Goal: Task Accomplishment & Management: Manage account settings

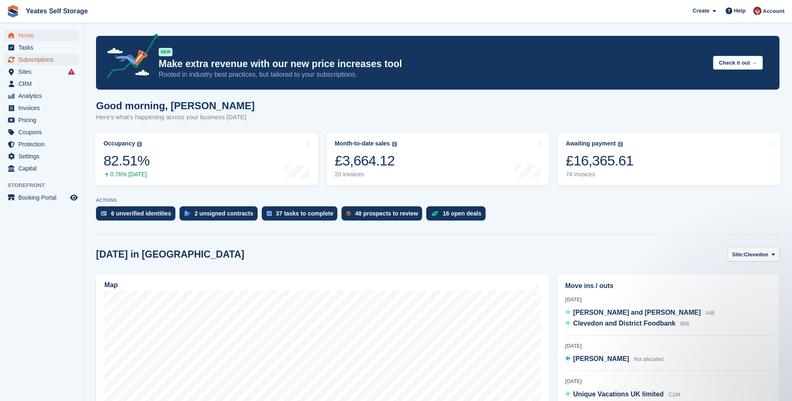
click at [24, 61] on span "Subscriptions" at bounding box center [43, 60] width 50 height 12
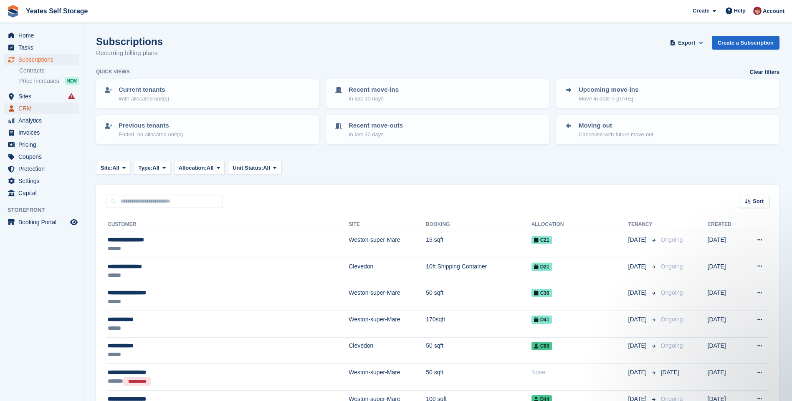
click at [9, 109] on icon "menu" at bounding box center [11, 108] width 5 height 7
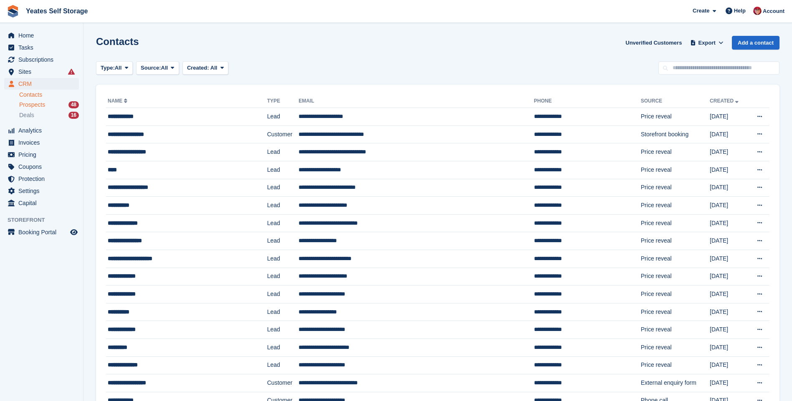
click at [23, 106] on span "Prospects" at bounding box center [32, 105] width 26 height 8
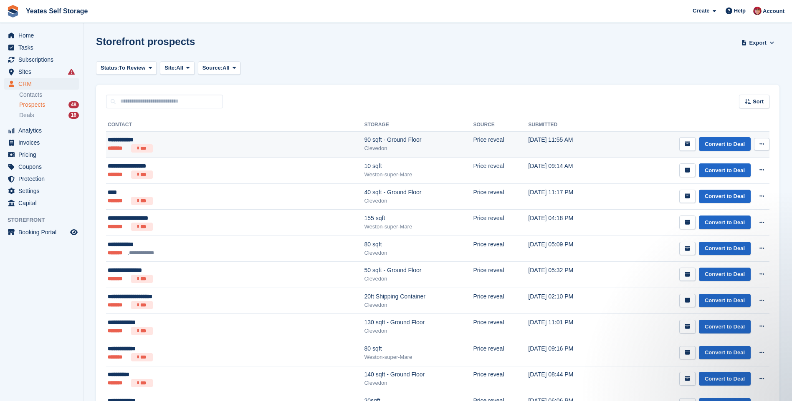
click at [134, 139] on div "**********" at bounding box center [179, 140] width 143 height 9
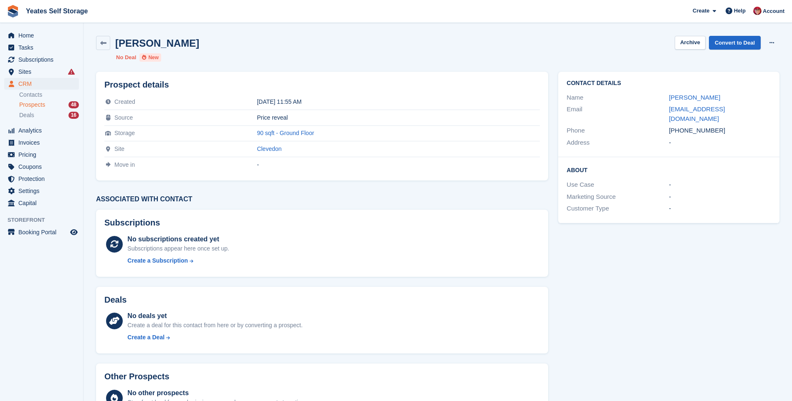
scroll to position [42, 0]
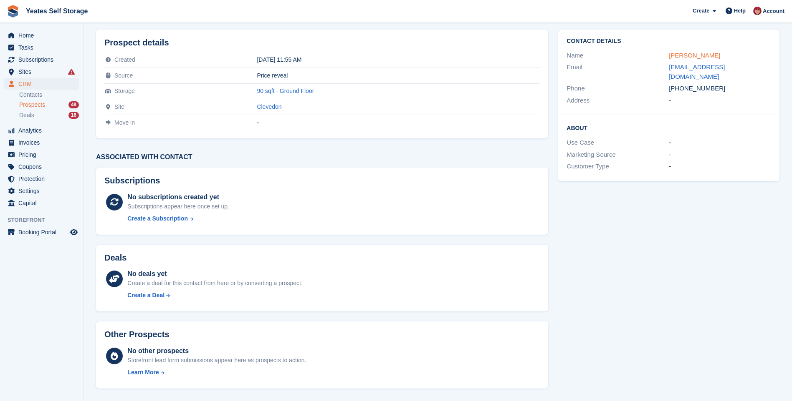
click at [683, 56] on link "Kim Robinson" at bounding box center [694, 55] width 51 height 7
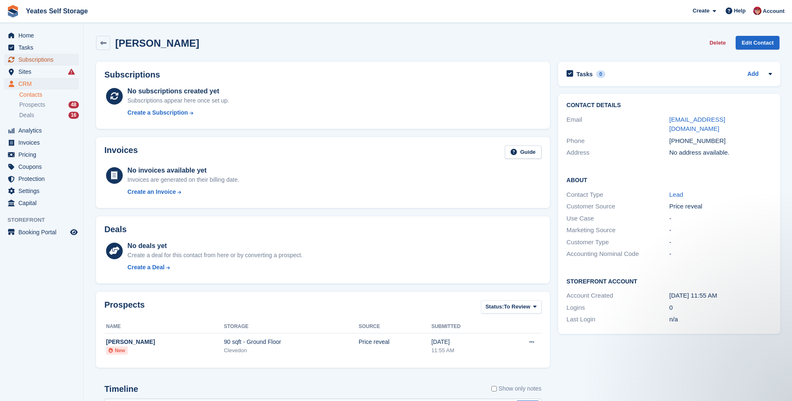
click at [37, 62] on span "Subscriptions" at bounding box center [43, 60] width 50 height 12
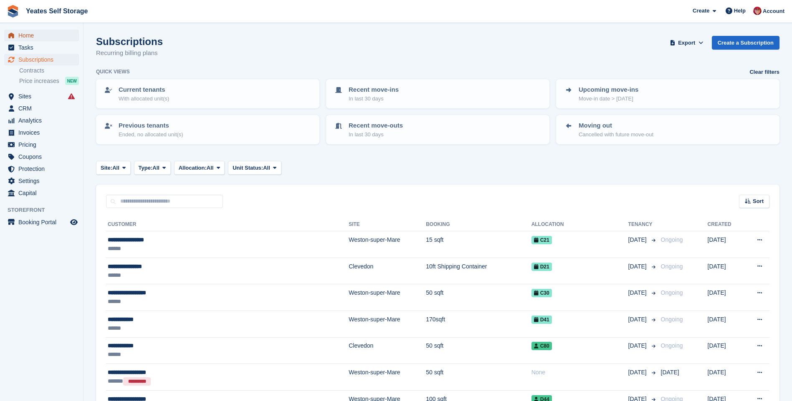
click at [30, 35] on span "Home" at bounding box center [43, 36] width 50 height 12
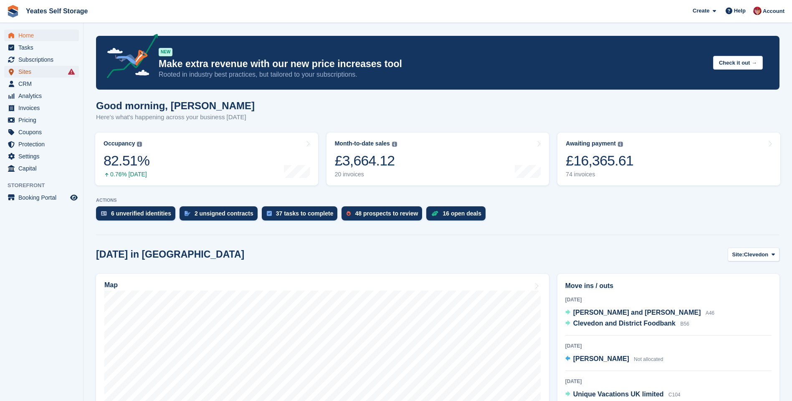
click at [30, 70] on span "Sites" at bounding box center [43, 72] width 50 height 12
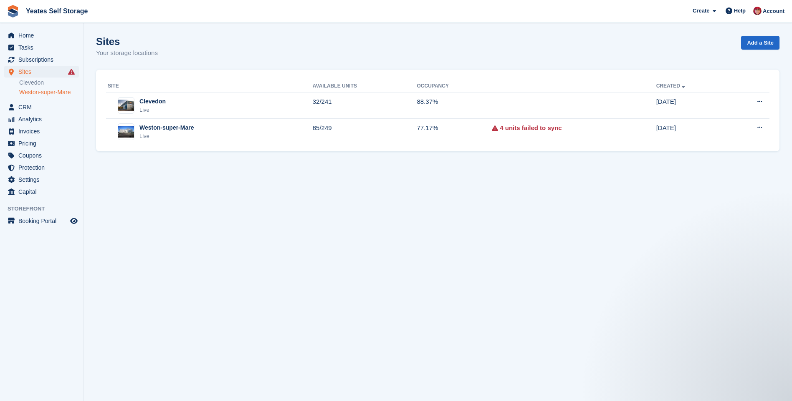
click at [20, 92] on link "Weston-super-Mare" at bounding box center [49, 92] width 60 height 8
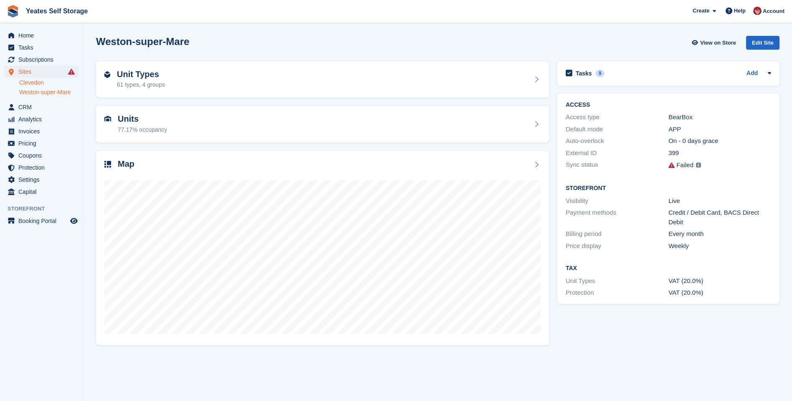
click at [24, 83] on link "Clevedon" at bounding box center [49, 83] width 60 height 8
drag, startPoint x: 0, startPoint y: 0, endPoint x: 28, endPoint y: 71, distance: 76.0
click at [28, 71] on span "Sites" at bounding box center [43, 72] width 50 height 12
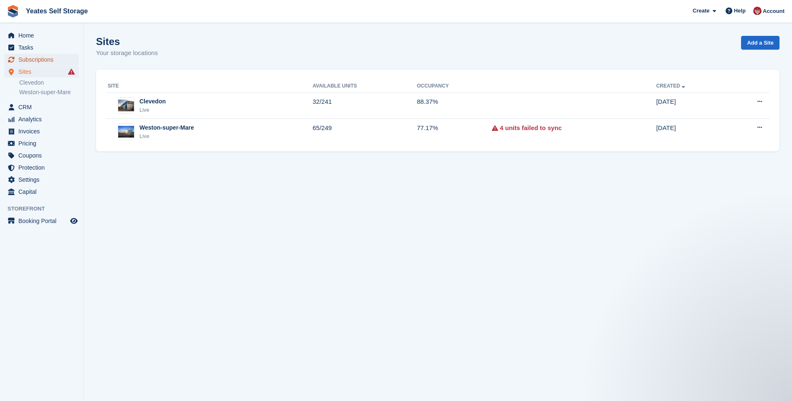
drag, startPoint x: 35, startPoint y: 61, endPoint x: 42, endPoint y: 60, distance: 6.7
click at [35, 61] on span "Subscriptions" at bounding box center [43, 60] width 50 height 12
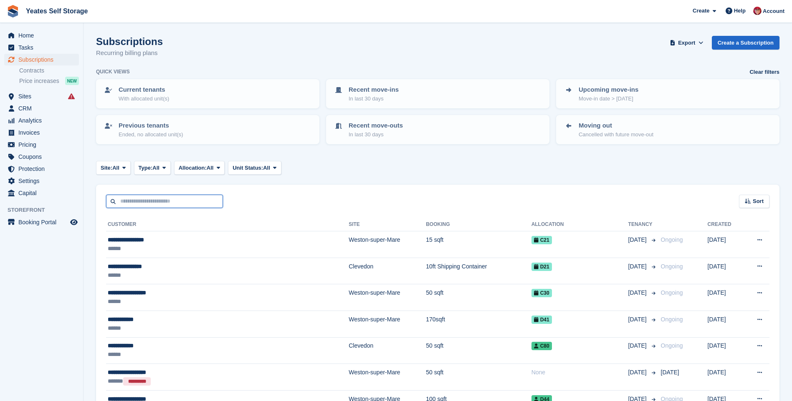
click at [180, 205] on input "text" at bounding box center [164, 202] width 117 height 14
type input "***"
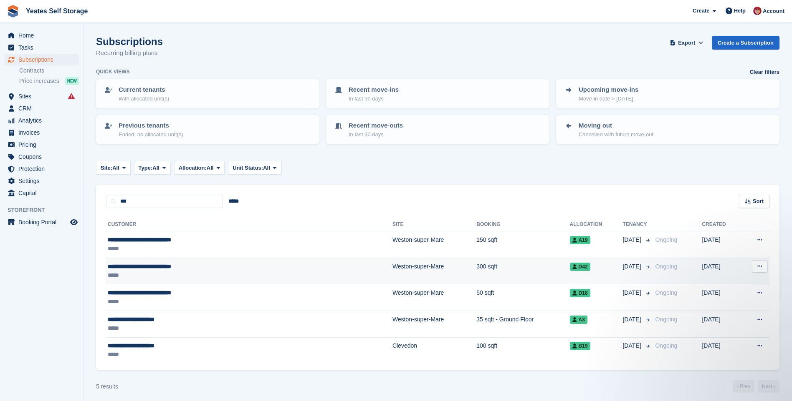
click at [171, 270] on span "**********" at bounding box center [139, 267] width 63 height 6
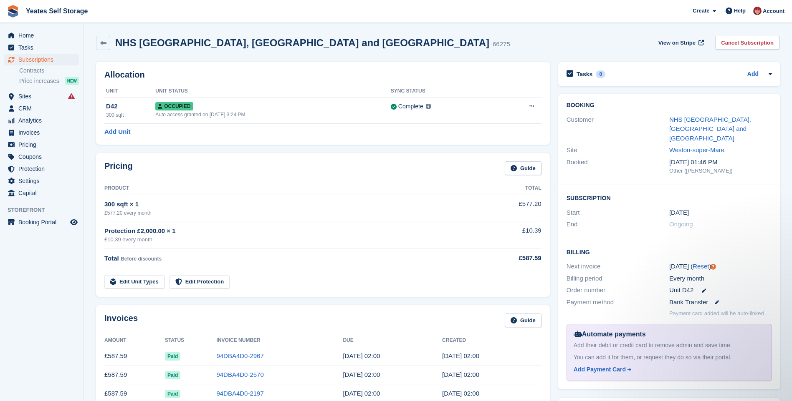
click at [41, 268] on aside "Home Tasks Subscriptions Subscriptions Subscriptions Contracts Price increases …" at bounding box center [41, 203] width 83 height 360
click at [56, 351] on aside "Home Tasks Subscriptions Subscriptions Subscriptions Contracts Price increases …" at bounding box center [41, 203] width 83 height 360
